Goal: Information Seeking & Learning: Learn about a topic

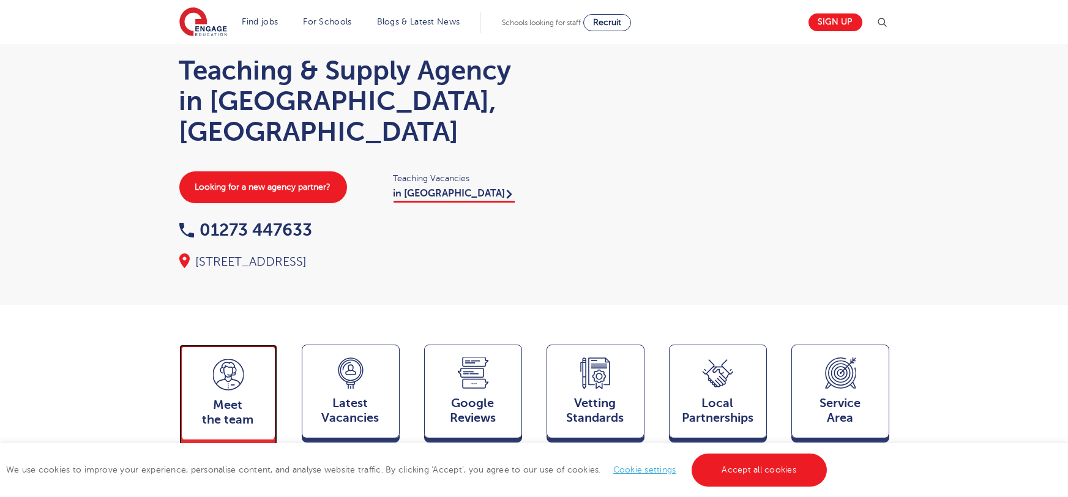
click at [228, 359] on icon at bounding box center [228, 374] width 31 height 31
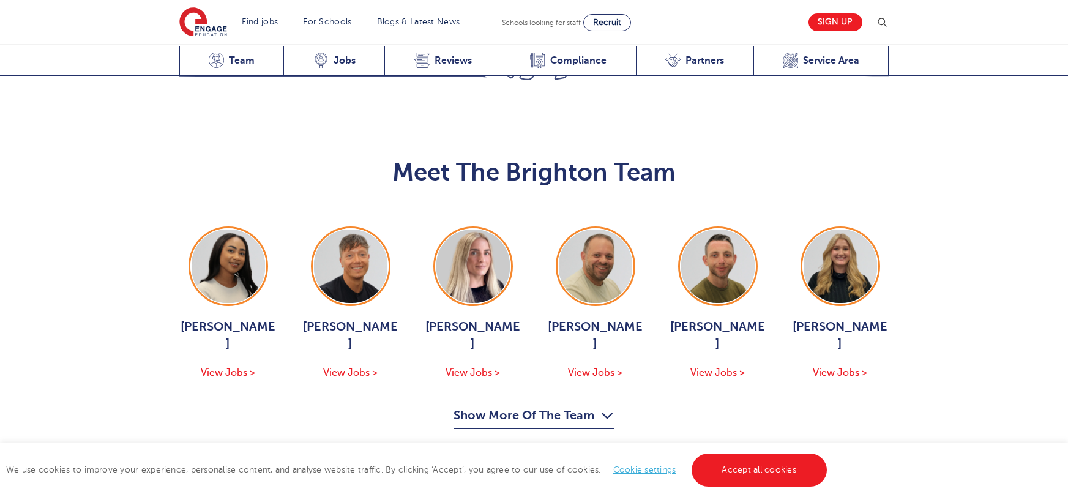
scroll to position [1237, 0]
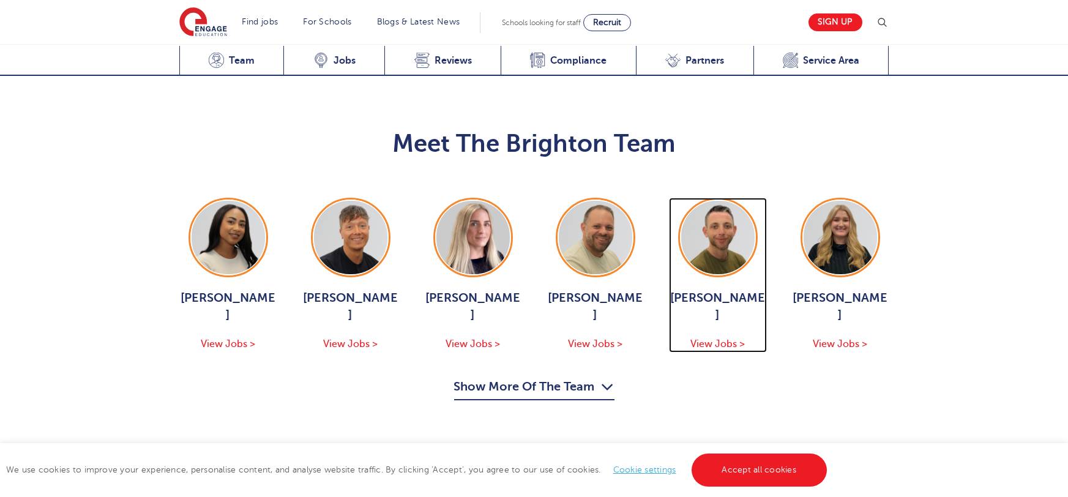
click at [704, 339] on span "View Jobs >" at bounding box center [718, 344] width 54 height 11
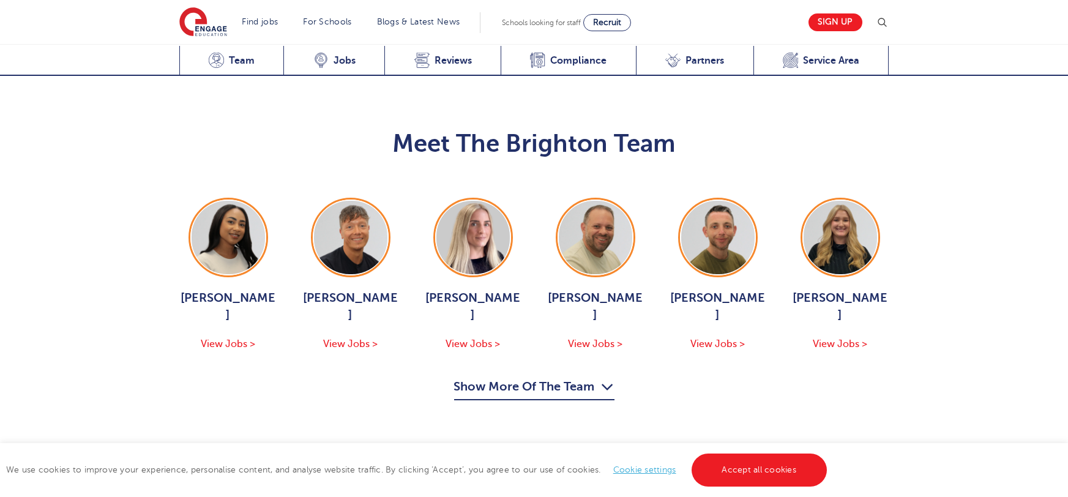
click at [536, 399] on button "Show More Of The Team" at bounding box center [534, 388] width 160 height 23
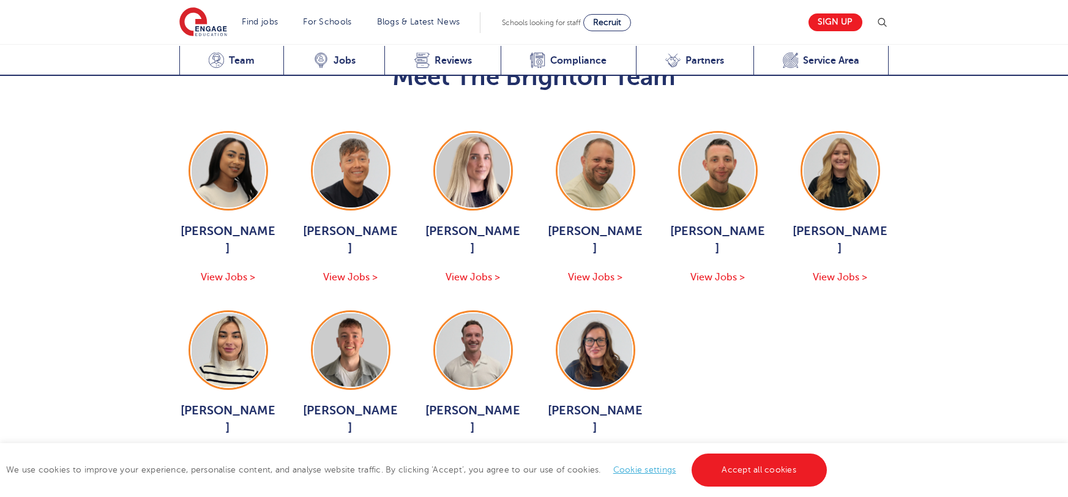
scroll to position [1306, 0]
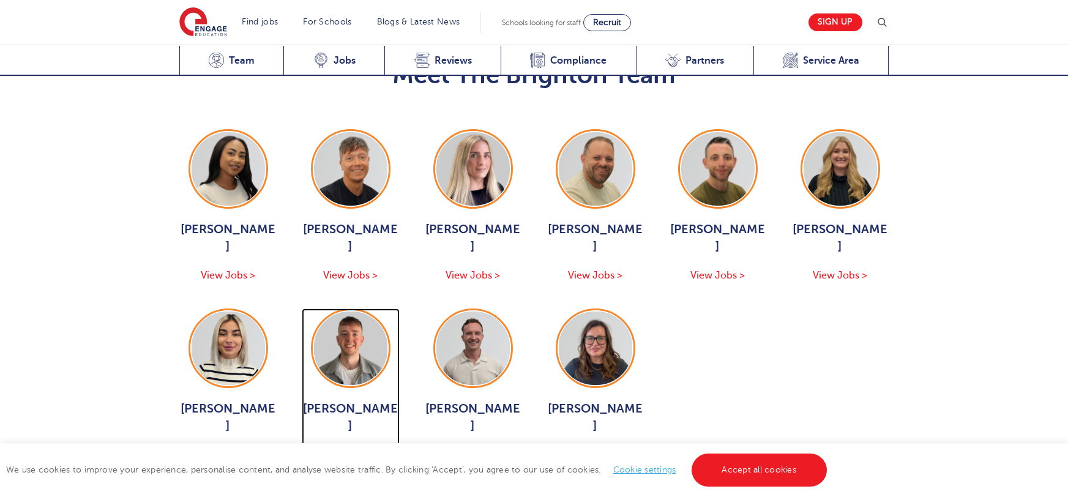
click at [347, 449] on span "View Jobs >" at bounding box center [350, 454] width 54 height 11
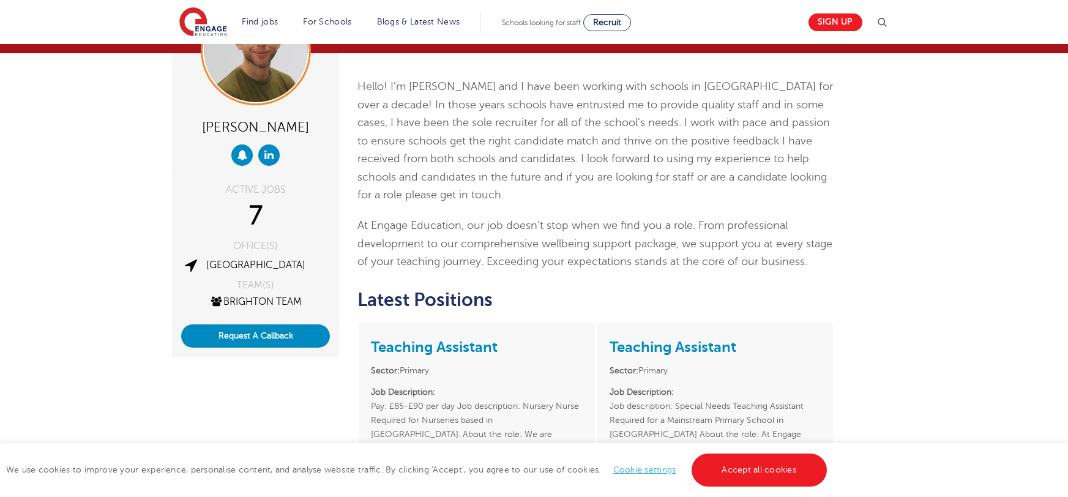
scroll to position [243, 0]
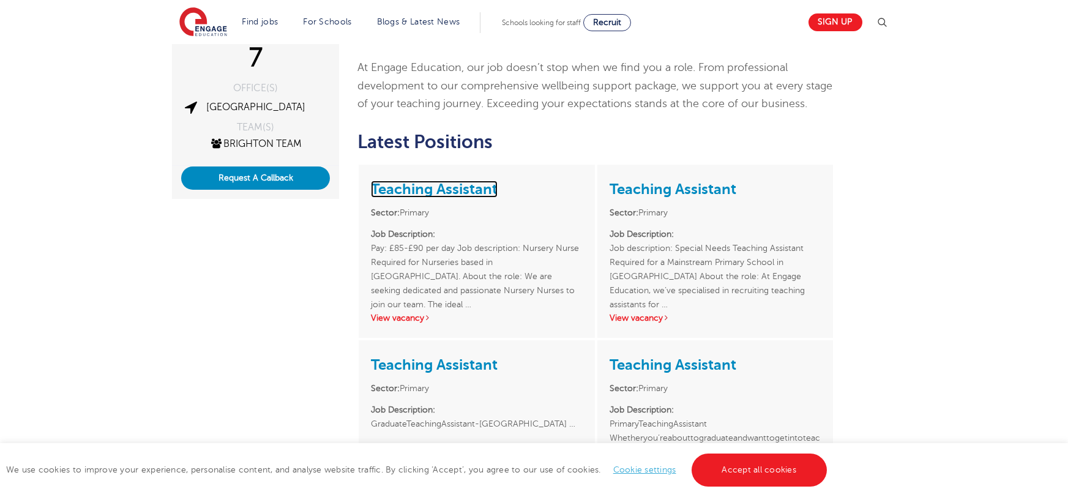
click at [468, 191] on link "Teaching Assistant" at bounding box center [434, 189] width 127 height 17
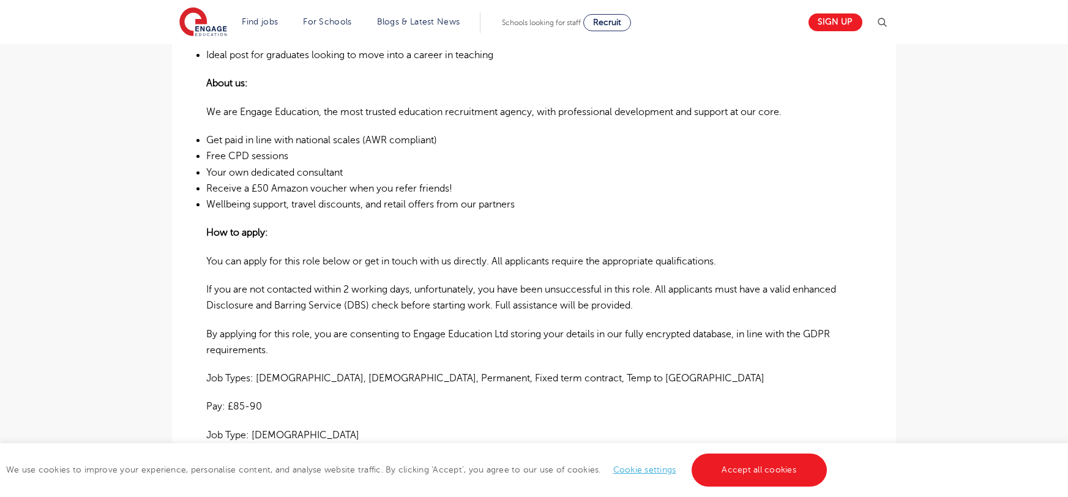
scroll to position [1044, 0]
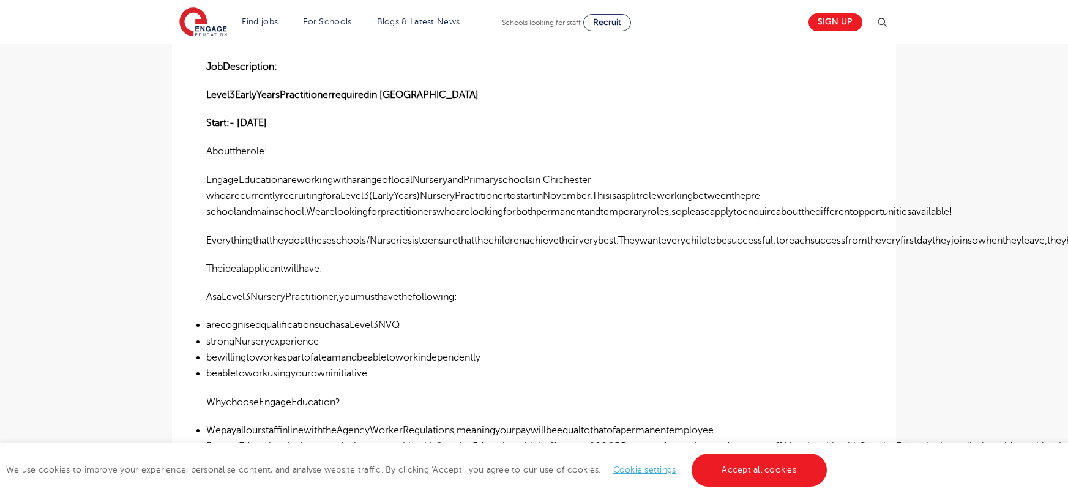
scroll to position [324, 0]
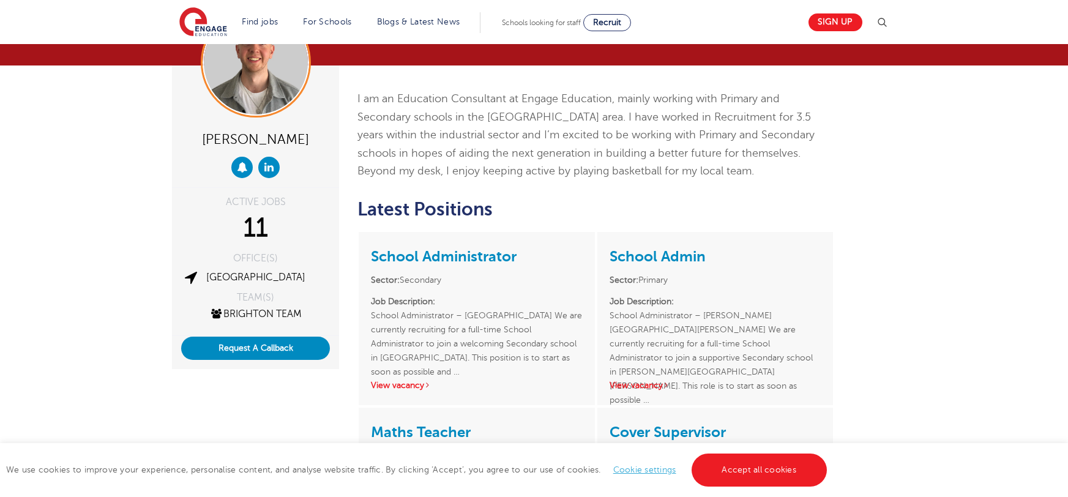
scroll to position [88, 0]
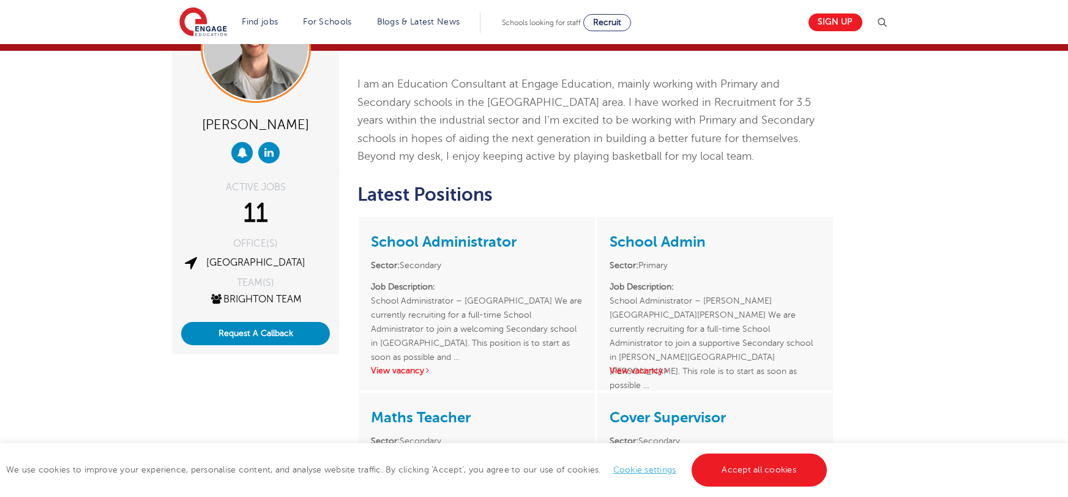
click at [441, 230] on h3 "School Administrator" at bounding box center [476, 241] width 211 height 23
click at [443, 233] on link "School Administrator" at bounding box center [444, 241] width 146 height 17
click at [642, 361] on div "School Admin Sector: Primary Job Description: School Administrator – Burgess Hi…" at bounding box center [715, 303] width 236 height 173
click at [646, 366] on link "View vacancy" at bounding box center [640, 370] width 60 height 9
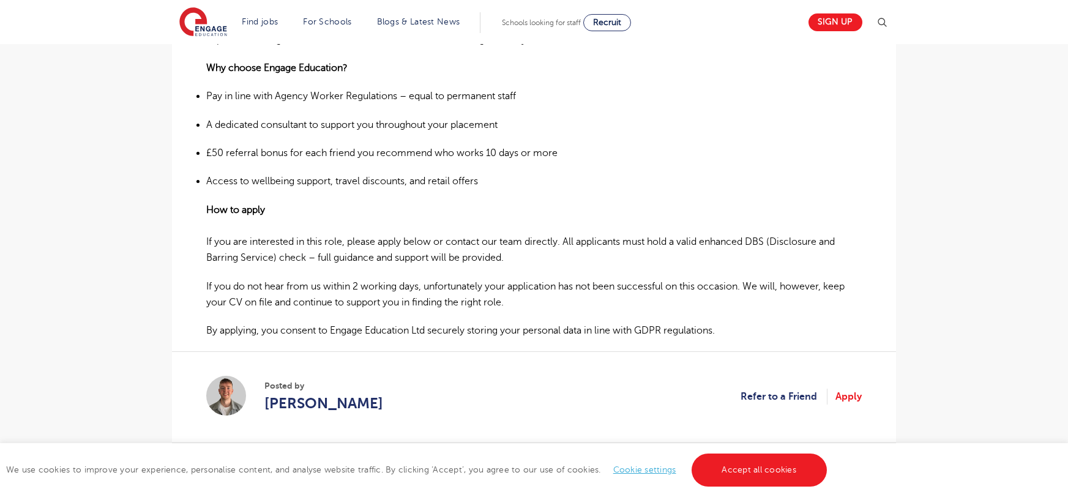
scroll to position [598, 0]
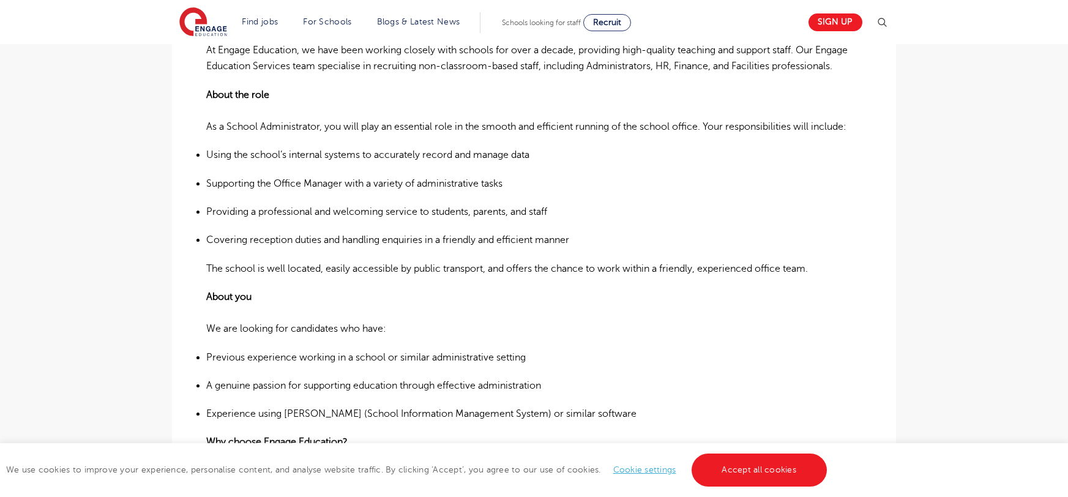
scroll to position [444, 0]
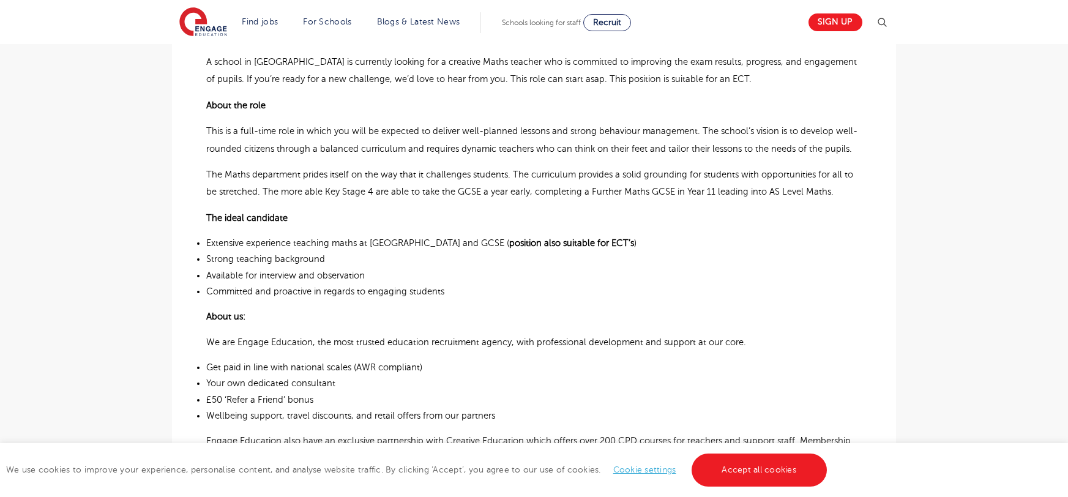
scroll to position [456, 0]
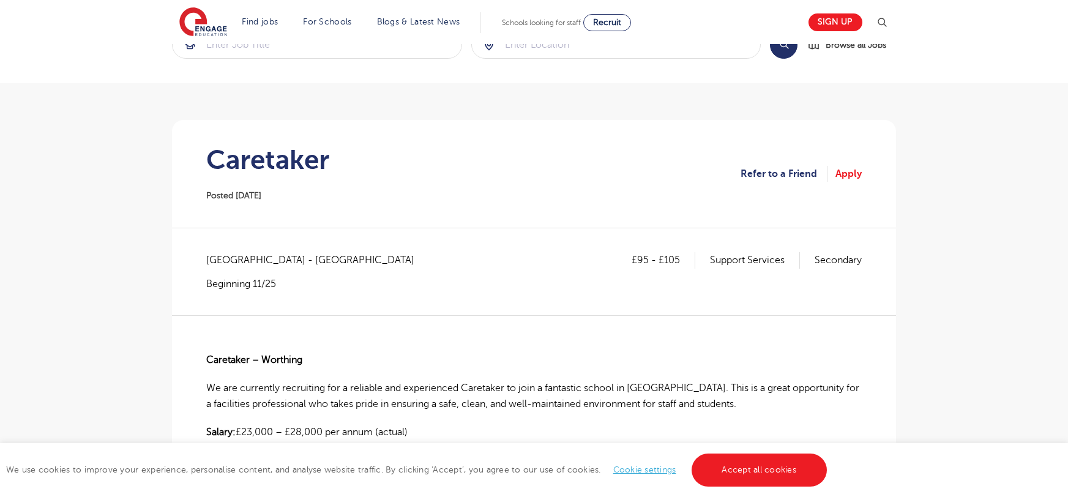
scroll to position [477, 0]
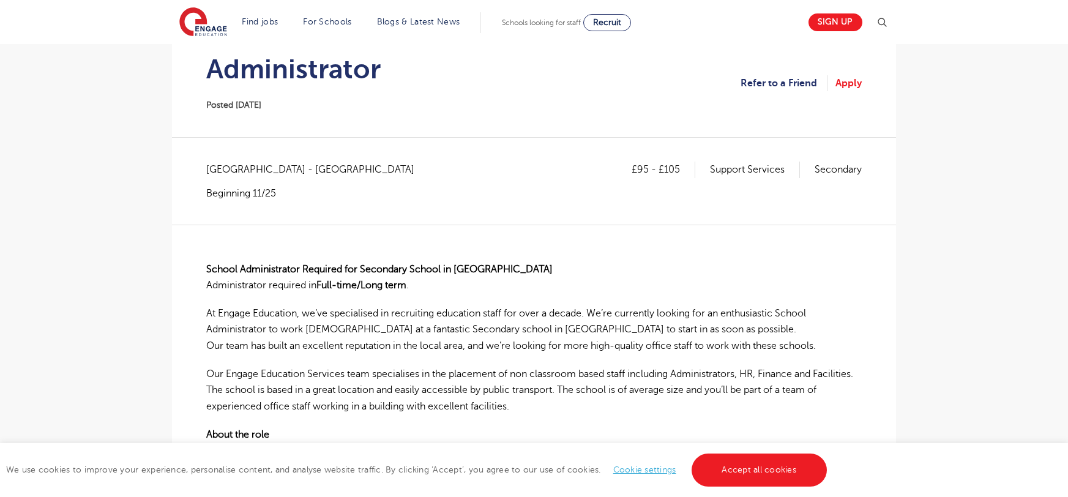
scroll to position [378, 0]
